Goal: Task Accomplishment & Management: Manage account settings

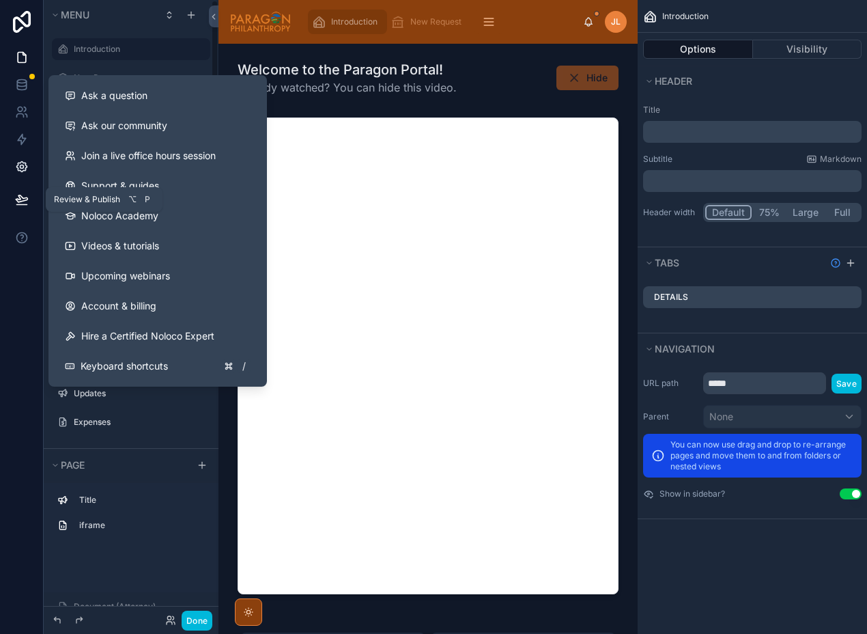
click at [18, 171] on icon at bounding box center [22, 167] width 14 height 14
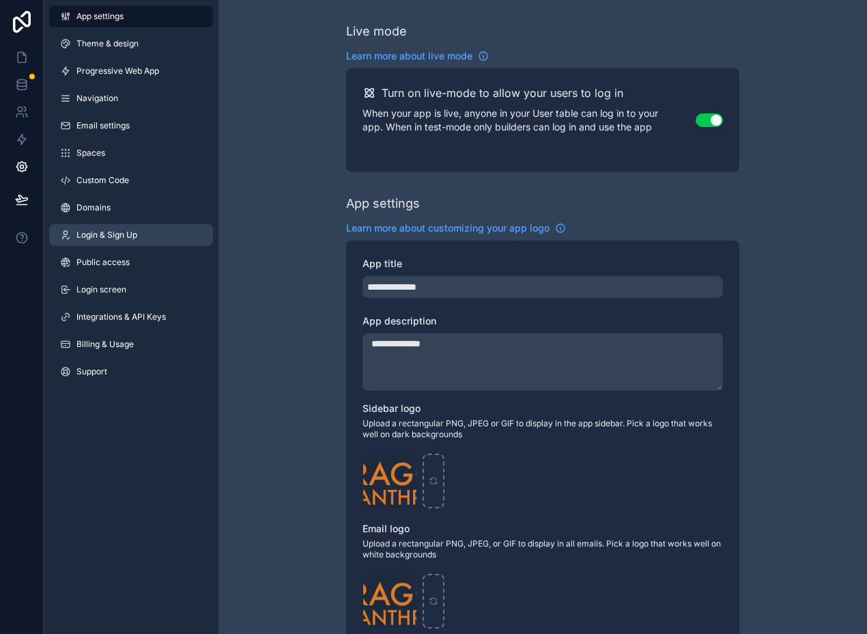
click at [125, 234] on span "Login & Sign Up" at bounding box center [106, 234] width 61 height 11
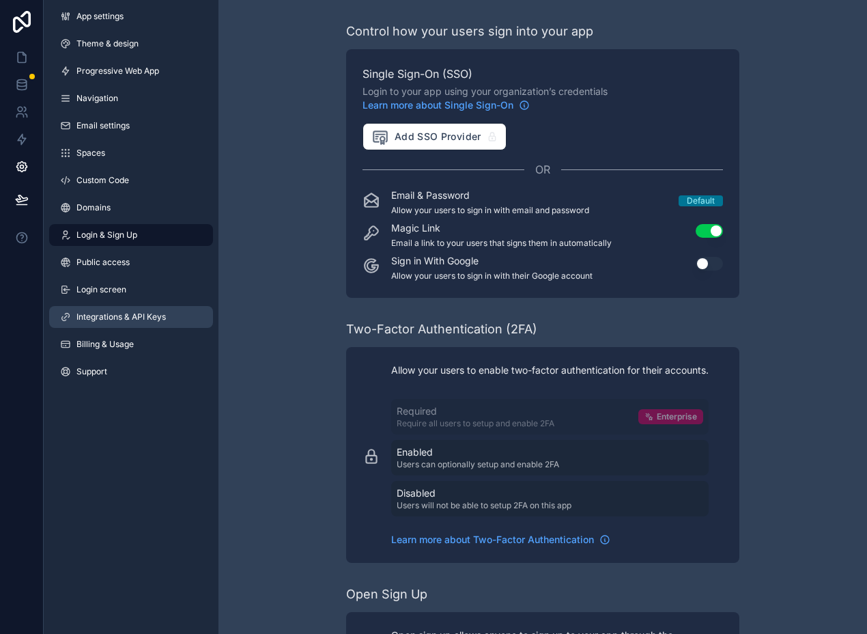
click at [119, 325] on link "Integrations & API Keys" at bounding box center [131, 317] width 164 height 22
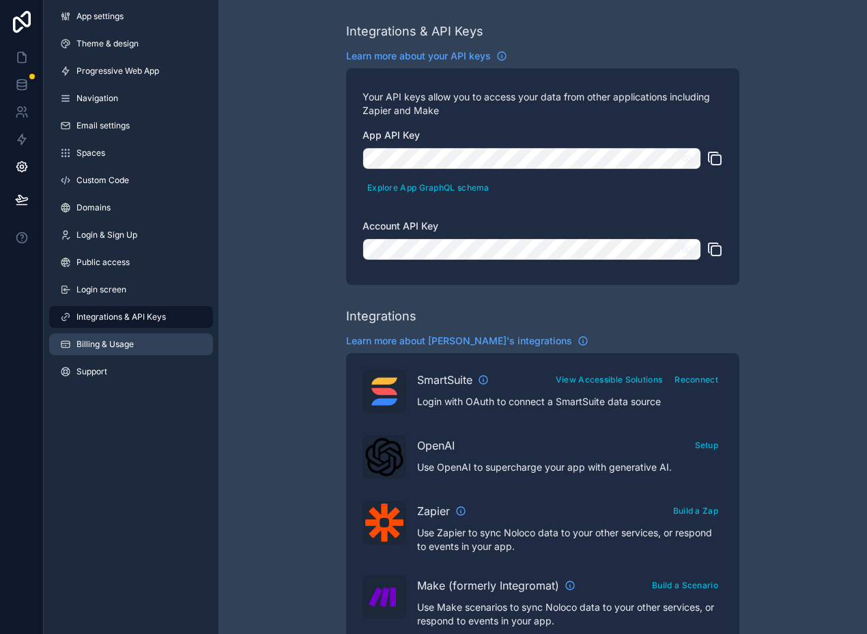
click at [118, 337] on link "Billing & Usage" at bounding box center [131, 344] width 164 height 22
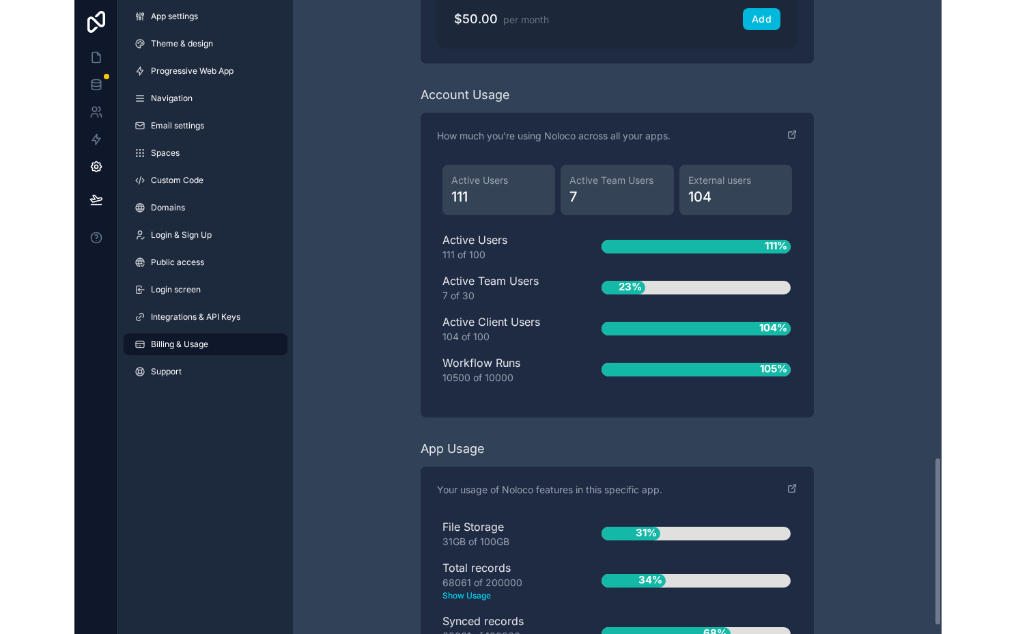
scroll to position [1622, 0]
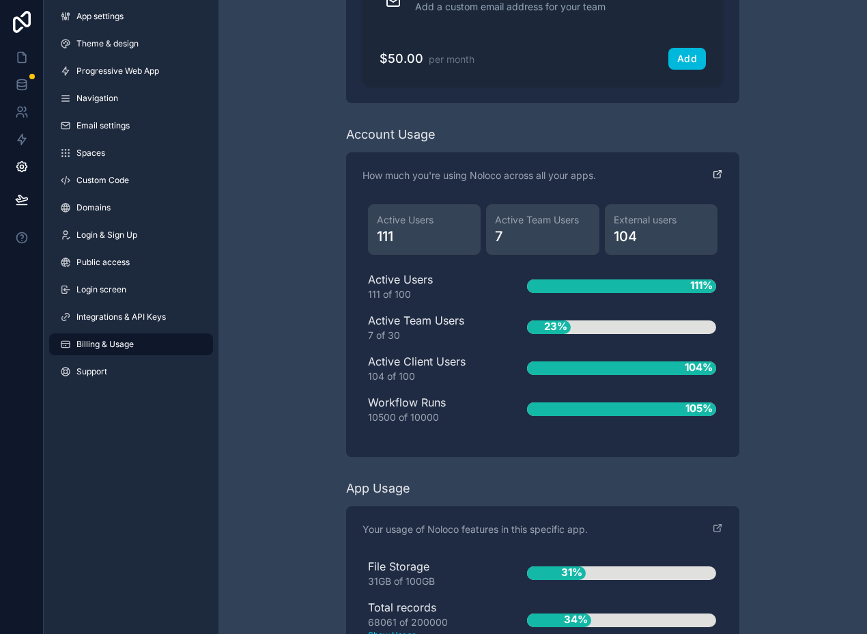
click at [718, 173] on icon "scrollable content" at bounding box center [717, 174] width 11 height 11
click at [629, 286] on div "111%" at bounding box center [621, 286] width 189 height 14
click at [388, 280] on div "Active Users 111 of 100" at bounding box center [425, 286] width 115 height 30
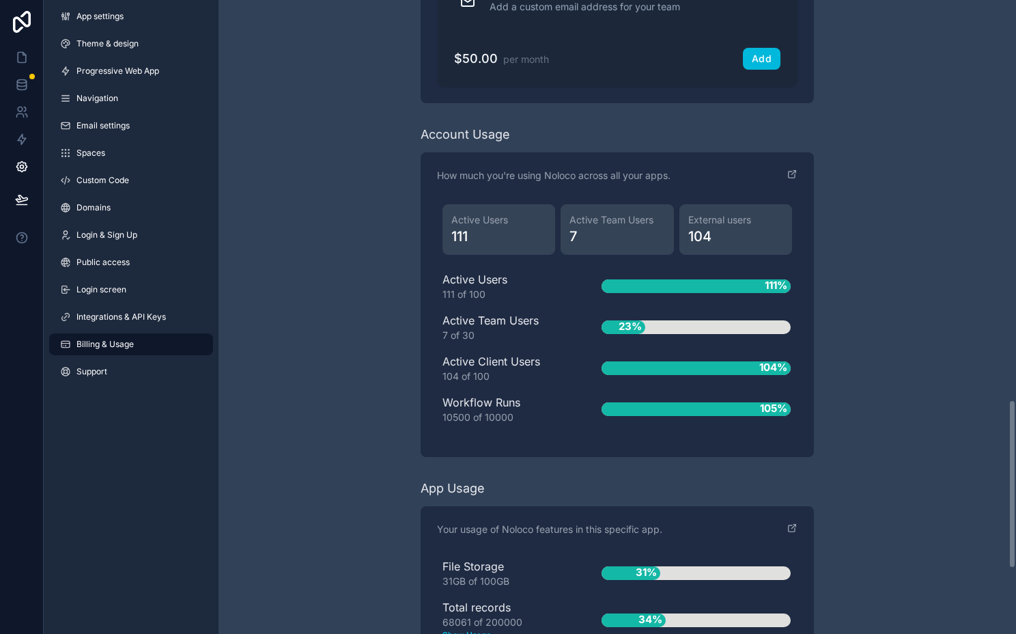
scroll to position [1493, 0]
